Goal: Task Accomplishment & Management: Use online tool/utility

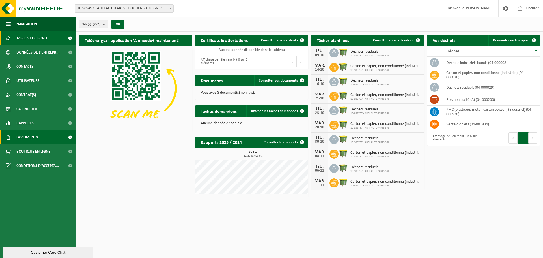
click at [41, 140] on link "Documents" at bounding box center [38, 137] width 76 height 14
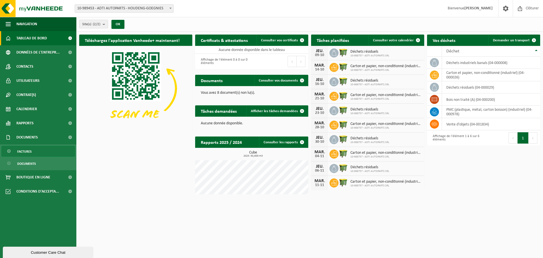
click at [41, 150] on link "Factures" at bounding box center [38, 151] width 74 height 11
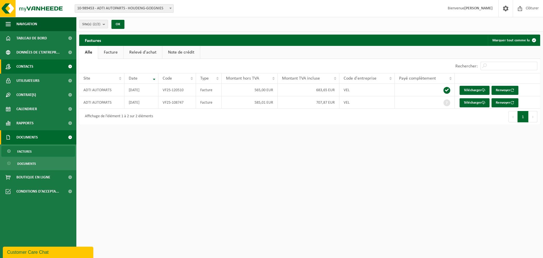
click at [43, 73] on link "Contacts" at bounding box center [38, 66] width 76 height 14
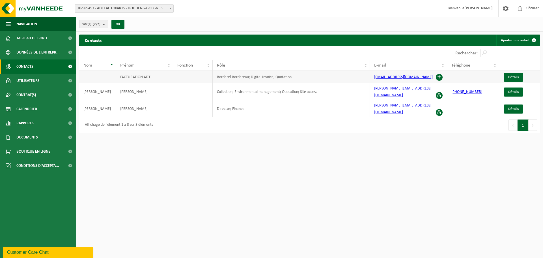
click at [440, 77] on span at bounding box center [439, 77] width 7 height 7
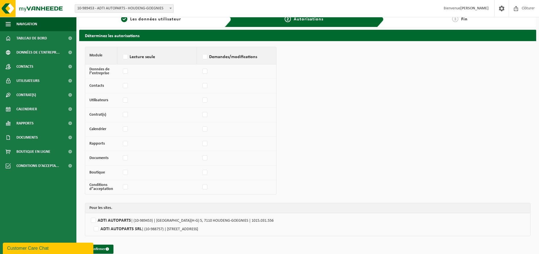
scroll to position [16, 0]
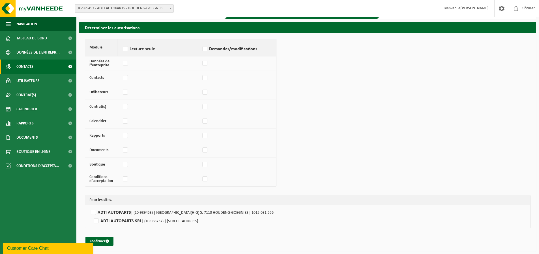
click at [40, 61] on link "Contacts" at bounding box center [38, 66] width 76 height 14
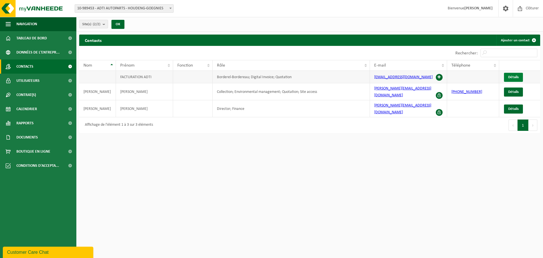
click at [518, 77] on span "Détails" at bounding box center [514, 77] width 10 height 4
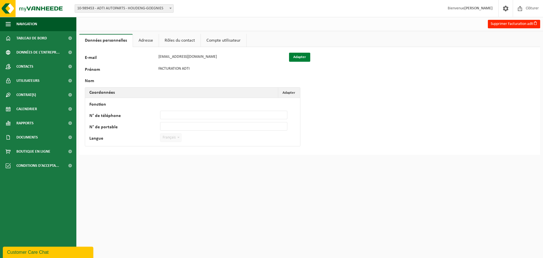
click at [308, 56] on button "Adapter" at bounding box center [299, 57] width 21 height 9
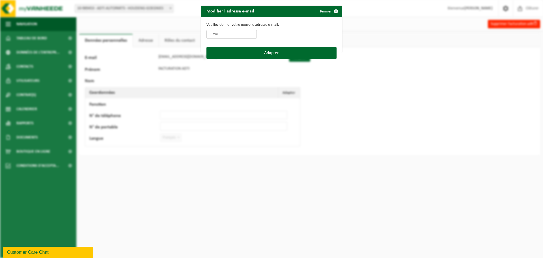
click at [222, 33] on input "E-mail" at bounding box center [232, 34] width 50 height 8
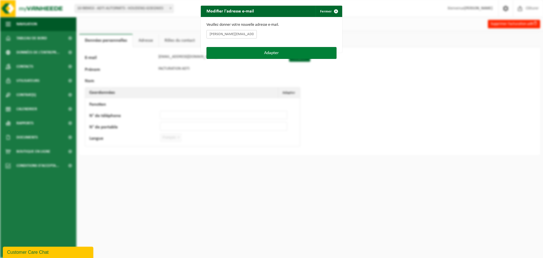
type input "[PERSON_NAME][EMAIL_ADDRESS][DOMAIN_NAME]"
click at [259, 51] on button "Adapter" at bounding box center [272, 53] width 130 height 12
type input "[PERSON_NAME][EMAIL_ADDRESS][DOMAIN_NAME]"
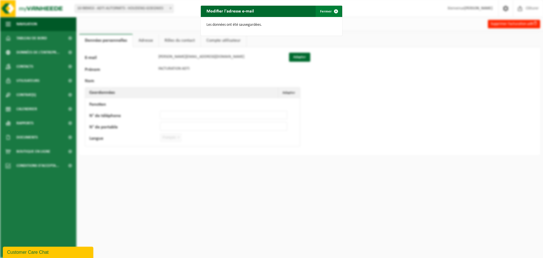
click at [327, 10] on button "Fermer" at bounding box center [329, 11] width 26 height 11
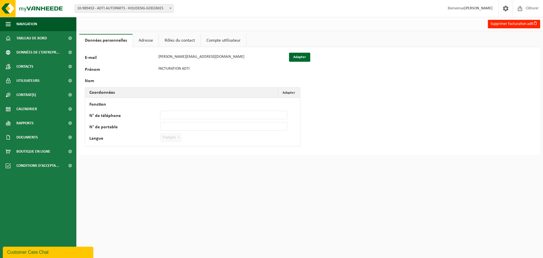
click at [142, 39] on link "Adresse" at bounding box center [146, 40] width 26 height 13
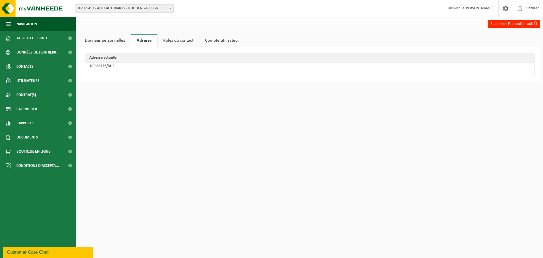
click at [183, 38] on link "Rôles du contact" at bounding box center [179, 40] width 42 height 13
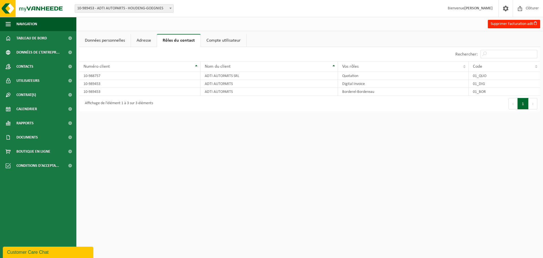
click at [225, 38] on link "Compte utilisateur" at bounding box center [224, 40] width 46 height 13
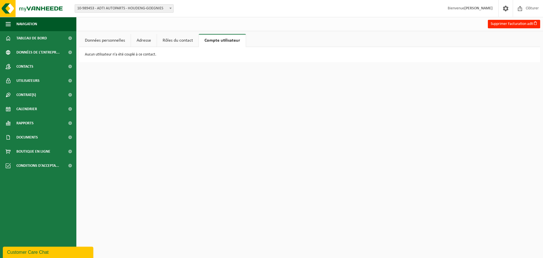
click at [112, 44] on link "Données personnelles" at bounding box center [105, 40] width 52 height 13
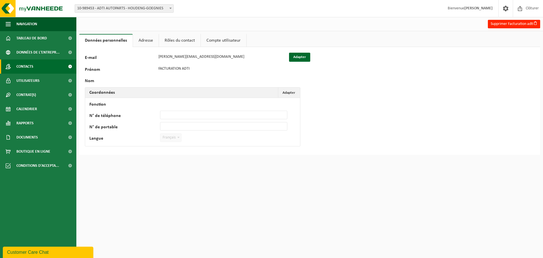
click at [43, 64] on link "Contacts" at bounding box center [38, 66] width 76 height 14
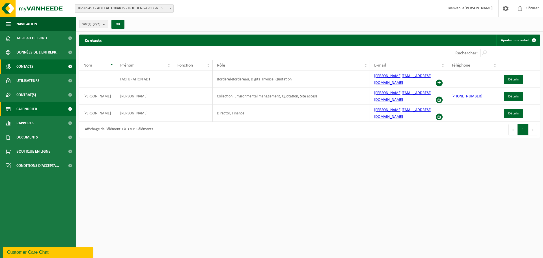
click at [40, 110] on link "Calendrier" at bounding box center [38, 109] width 76 height 14
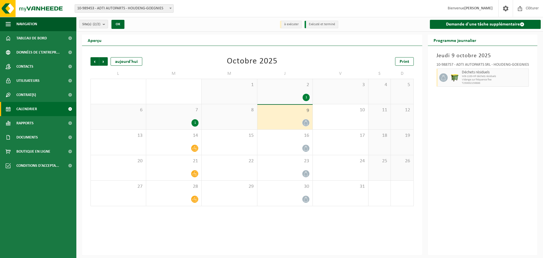
click at [40, 98] on link "Contrat(s)" at bounding box center [38, 95] width 76 height 14
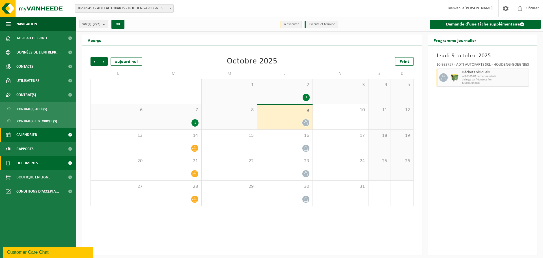
click at [42, 166] on link "Documents" at bounding box center [38, 163] width 76 height 14
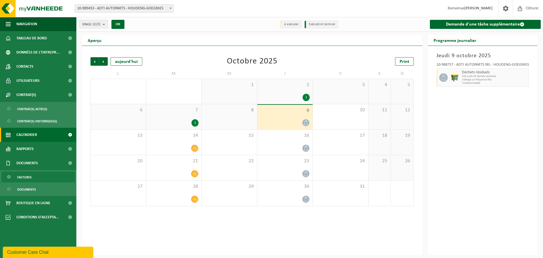
click at [39, 178] on link "Factures" at bounding box center [38, 176] width 74 height 11
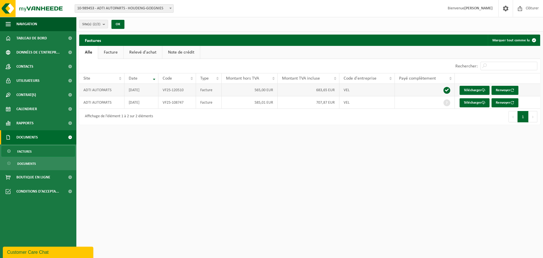
click at [528, 89] on td "Télécharger Renvoyer" at bounding box center [497, 90] width 85 height 12
click at [510, 91] on button "Renvoyer" at bounding box center [505, 90] width 27 height 9
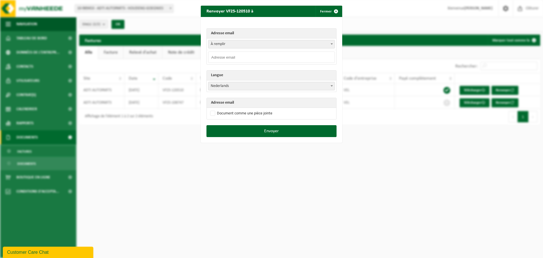
click at [243, 56] on input "email" at bounding box center [271, 57] width 127 height 11
type input "[PERSON_NAME][EMAIL_ADDRESS][DOMAIN_NAME]"
click at [258, 112] on label "Document comme une pièce jointe" at bounding box center [240, 113] width 63 height 8
click at [258, 109] on input "Document comme une pièce jointe" at bounding box center [278, 109] width 141 height 0
checkbox input "true"
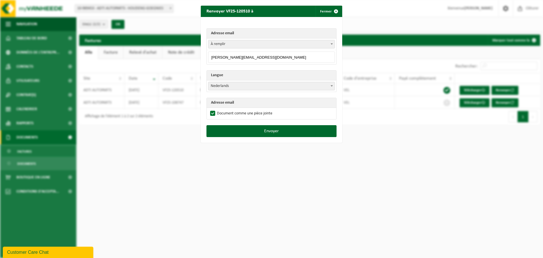
drag, startPoint x: 270, startPoint y: 91, endPoint x: 271, endPoint y: 86, distance: 5.1
click at [270, 90] on td "Nederlands Français English Nederlands" at bounding box center [272, 85] width 130 height 11
click at [271, 86] on span "Nederlands" at bounding box center [272, 86] width 126 height 8
select select "fr"
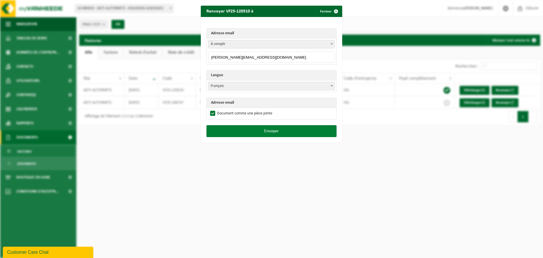
click at [270, 130] on button "Envoyer" at bounding box center [272, 131] width 130 height 12
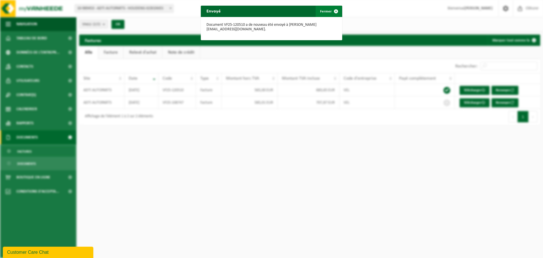
click at [335, 11] on span "button" at bounding box center [336, 11] width 11 height 11
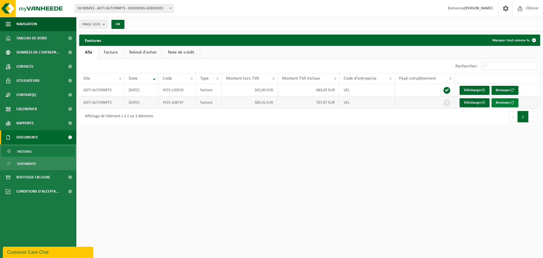
click at [505, 99] on button "Renvoyer" at bounding box center [505, 102] width 27 height 9
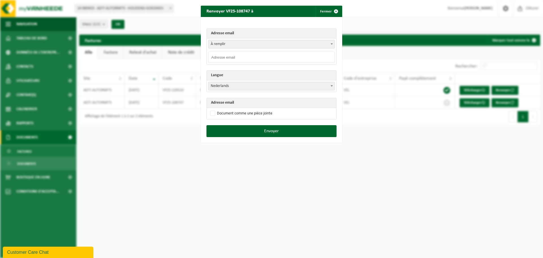
click at [239, 53] on input "email" at bounding box center [271, 57] width 127 height 11
type input "[PERSON_NAME][EMAIL_ADDRESS][DOMAIN_NAME]"
click at [245, 84] on span "Nederlands" at bounding box center [272, 86] width 126 height 8
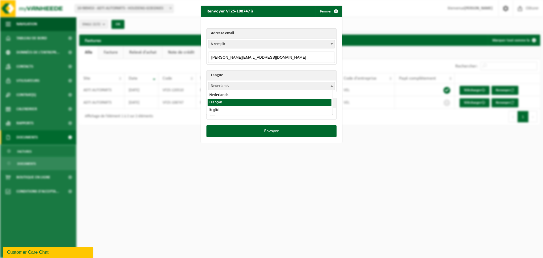
select select "fr"
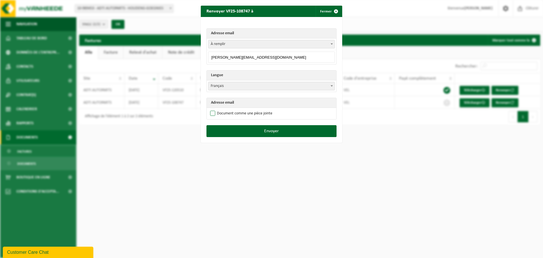
click at [242, 110] on label "Document comme une pièce jointe" at bounding box center [240, 113] width 63 height 8
click at [242, 109] on input "Document comme une pièce jointe" at bounding box center [278, 109] width 141 height 0
checkbox input "true"
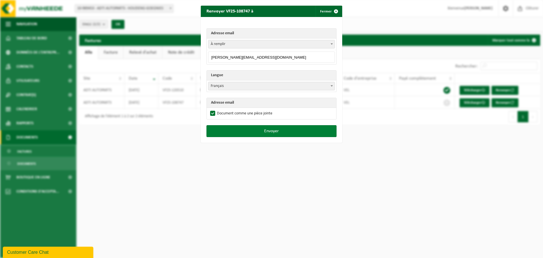
click at [251, 129] on button "Envoyer" at bounding box center [272, 131] width 130 height 12
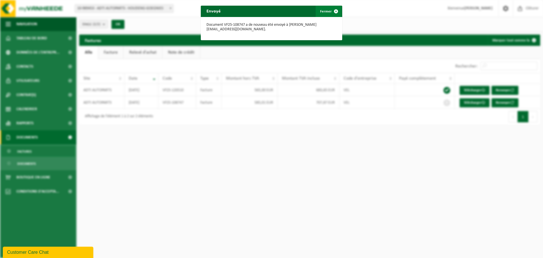
click at [333, 11] on span "button" at bounding box center [336, 11] width 11 height 11
